Goal: Task Accomplishment & Management: Complete application form

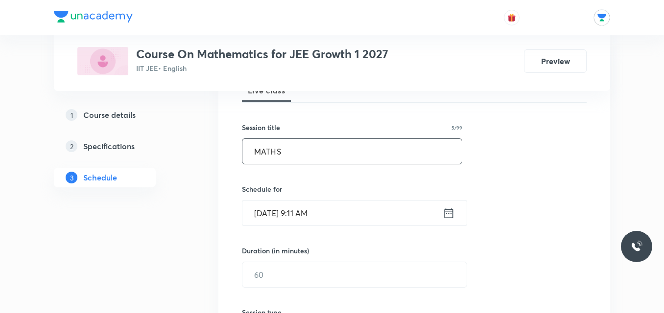
type input "MATHS"
click at [450, 211] on icon at bounding box center [449, 214] width 12 height 14
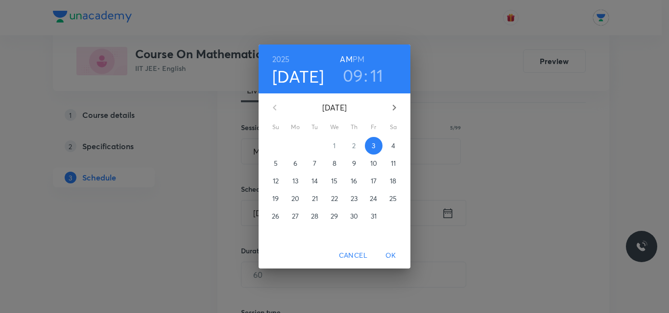
click at [375, 75] on h3 "11" at bounding box center [376, 75] width 13 height 21
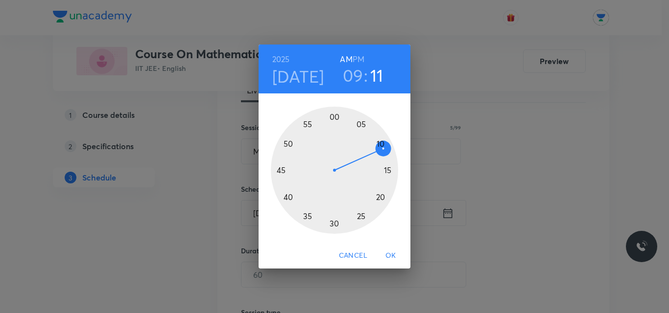
click at [386, 171] on div at bounding box center [334, 170] width 127 height 127
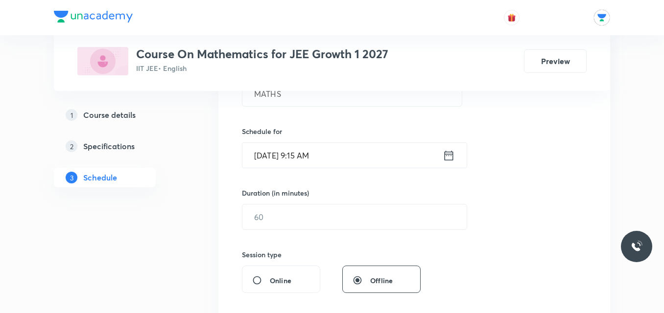
scroll to position [220, 0]
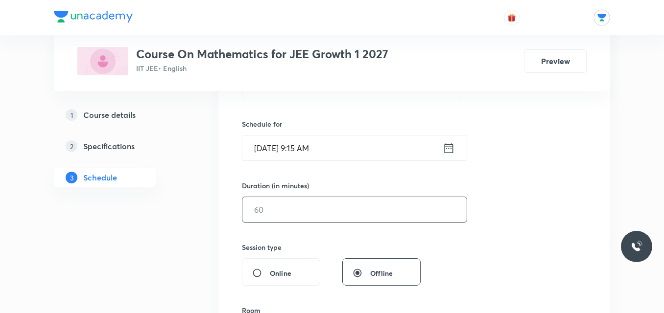
click at [310, 217] on input "text" at bounding box center [354, 209] width 224 height 25
type input "1"
type input "7"
type input "0"
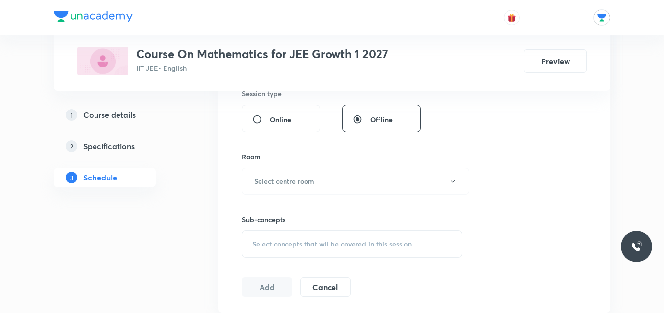
scroll to position [396, 0]
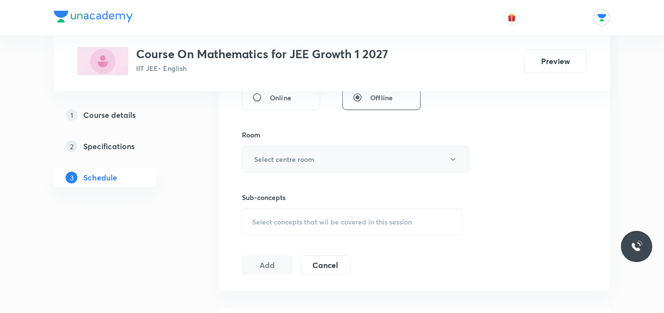
type input "105"
click at [363, 166] on button "Select centre room" at bounding box center [355, 159] width 227 height 27
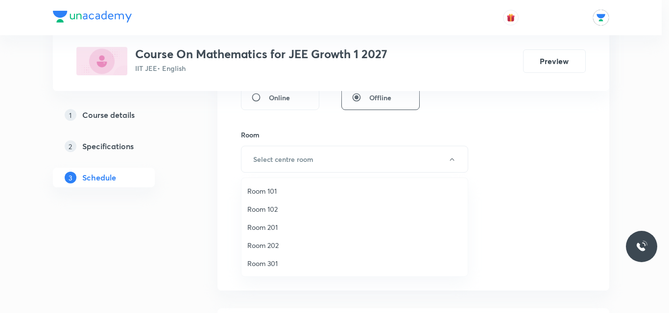
click at [270, 247] on span "Room 202" at bounding box center [354, 245] width 215 height 10
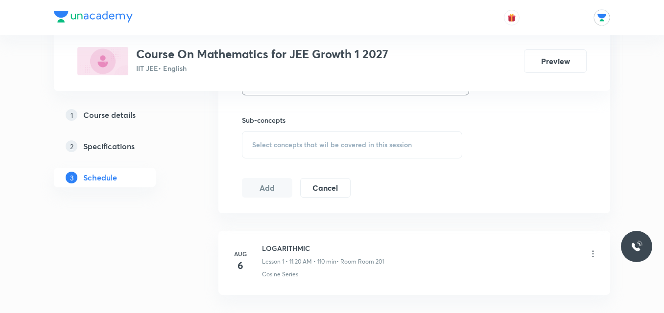
scroll to position [474, 0]
click at [392, 145] on span "Select concepts that wil be covered in this session" at bounding box center [332, 145] width 160 height 8
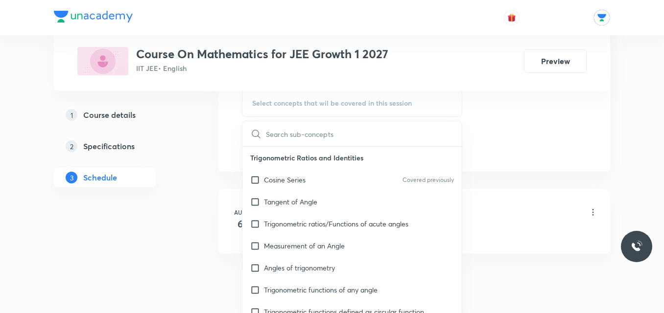
scroll to position [516, 0]
click at [332, 255] on div "Measurement of an Angle" at bounding box center [351, 246] width 219 height 22
checkbox input "true"
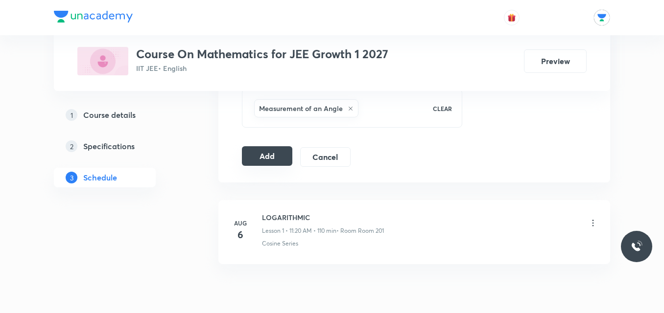
click at [270, 159] on button "Add" at bounding box center [267, 156] width 50 height 20
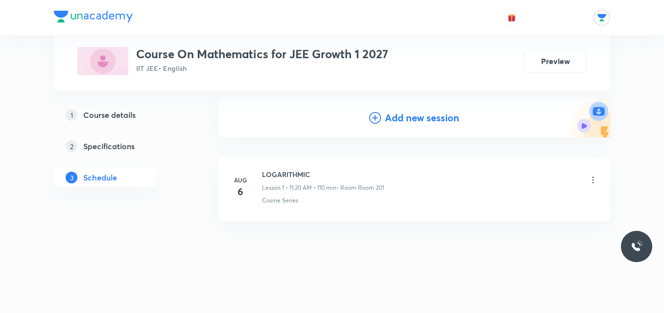
scroll to position [97, 0]
